Goal: Information Seeking & Learning: Learn about a topic

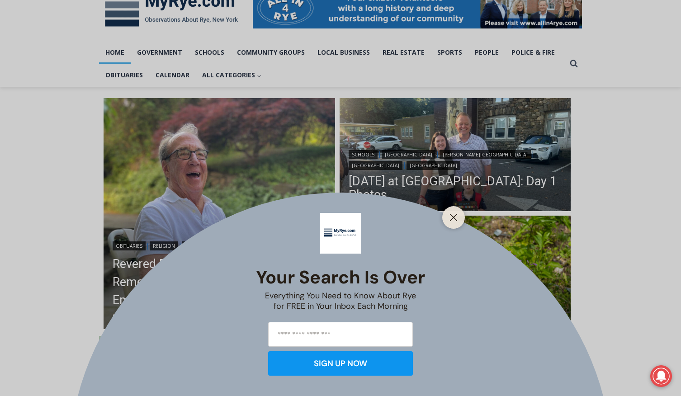
scroll to position [155, 0]
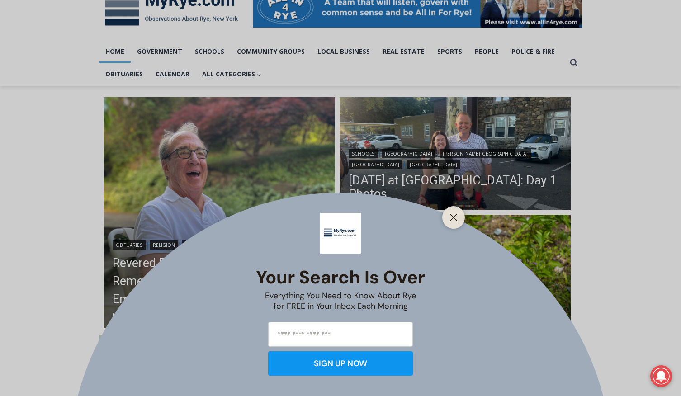
click at [452, 209] on div at bounding box center [453, 217] width 23 height 23
click at [451, 216] on line "Close" at bounding box center [453, 217] width 6 height 6
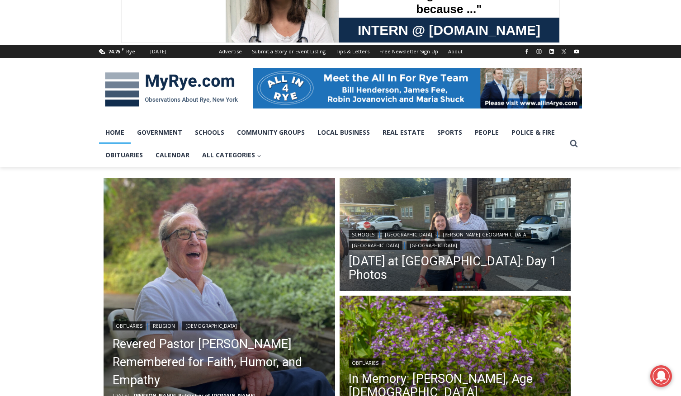
scroll to position [0, 0]
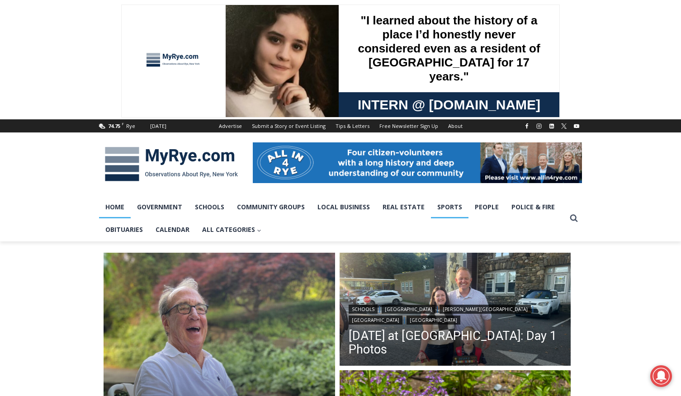
click at [446, 206] on link "Sports" at bounding box center [450, 207] width 38 height 23
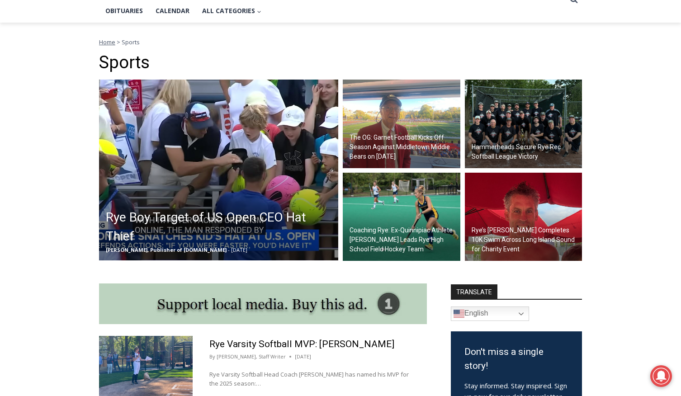
scroll to position [220, 0]
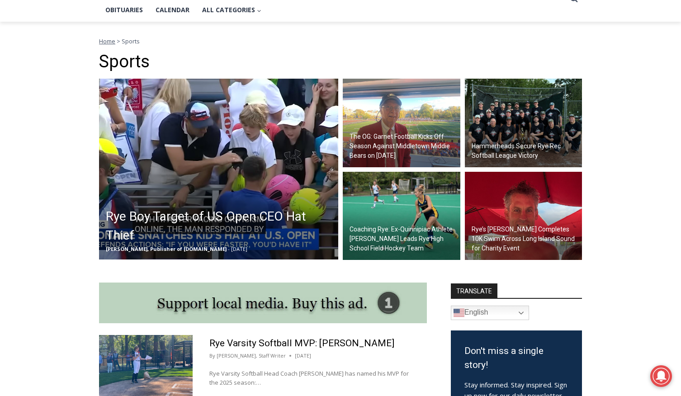
click at [367, 146] on h2 "The OG: Garnet Football Kicks Off Season Against Middletown Middie Bears on [DA…" at bounding box center [403, 146] width 108 height 28
click at [394, 232] on h2 "Coaching Rye: Ex-Quinnipiac Athlete [PERSON_NAME] Leads Rye High School Field H…" at bounding box center [403, 239] width 108 height 28
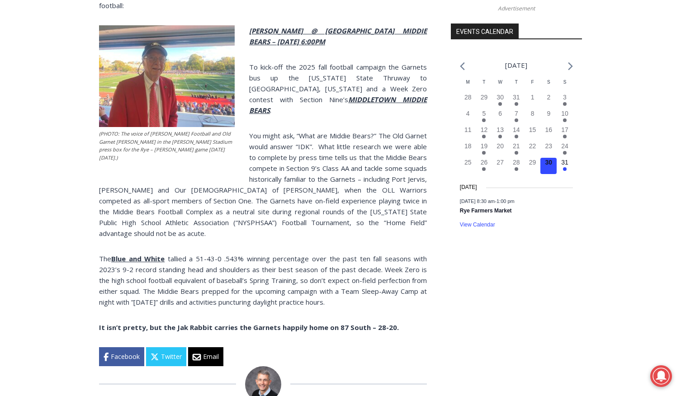
scroll to position [981, 0]
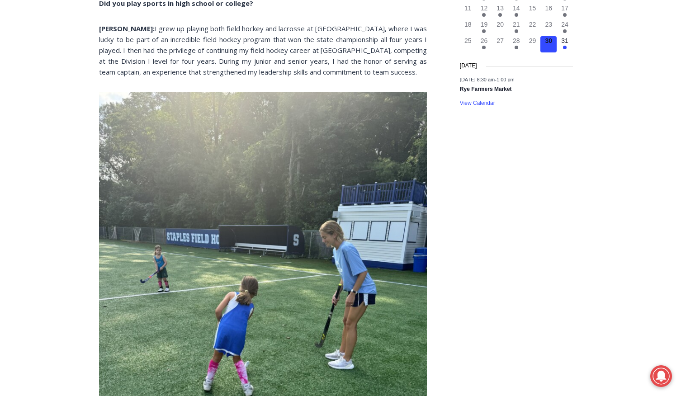
scroll to position [892, 0]
